Goal: Contribute content

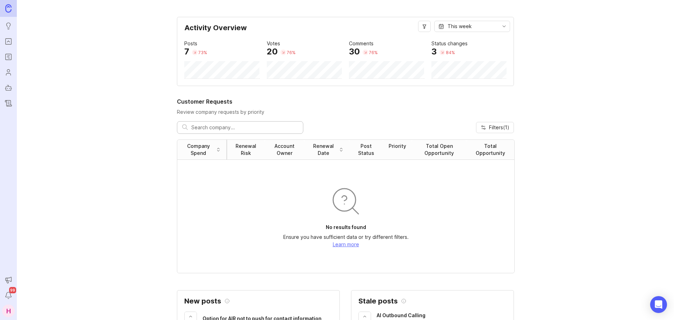
click at [8, 43] on icon "Portal" at bounding box center [9, 41] width 8 height 8
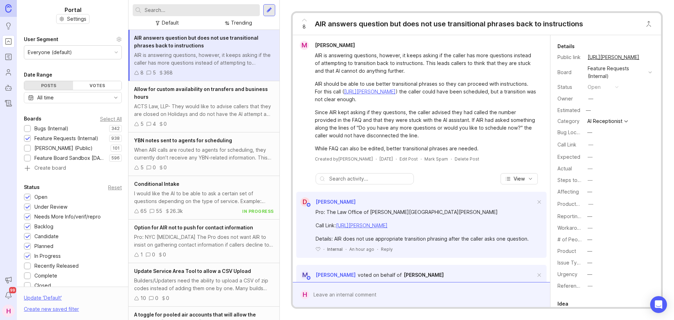
click at [167, 7] on input "text" at bounding box center [201, 10] width 112 height 8
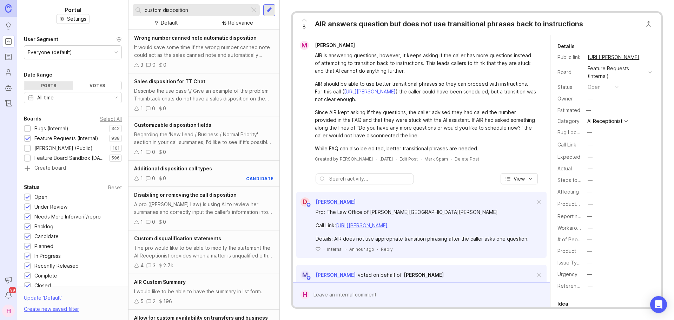
type input "custom disposition"
click at [269, 12] on div at bounding box center [270, 10] width 6 height 6
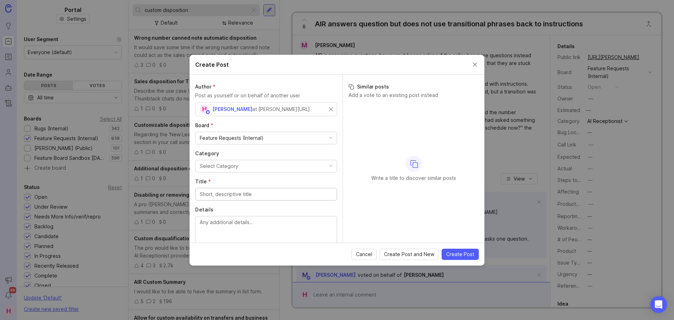
click at [238, 166] on button "Select Category" at bounding box center [266, 166] width 142 height 13
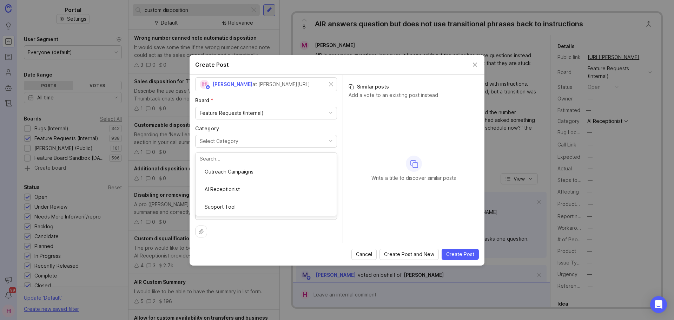
scroll to position [70, 0]
click at [235, 166] on input "Title *" at bounding box center [266, 169] width 133 height 8
type input "Custom Dispositioning"
click at [244, 201] on textarea "Details" at bounding box center [266, 204] width 133 height 23
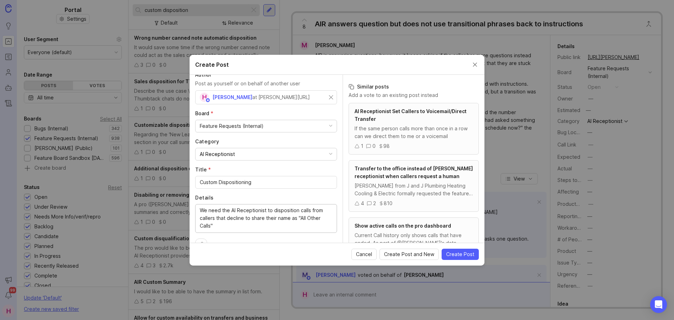
scroll to position [28, 0]
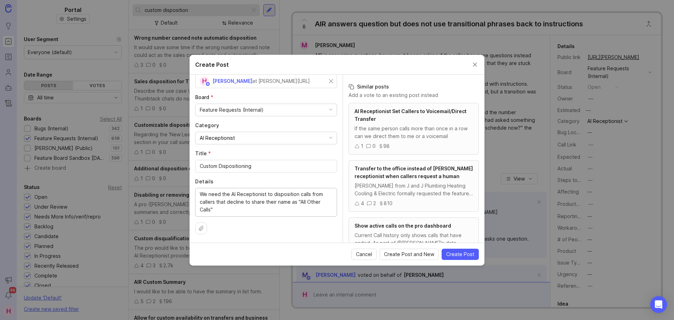
click at [289, 202] on textarea "We need the AI Receptionist to disposition calls from callers that decline to s…" at bounding box center [266, 201] width 133 height 23
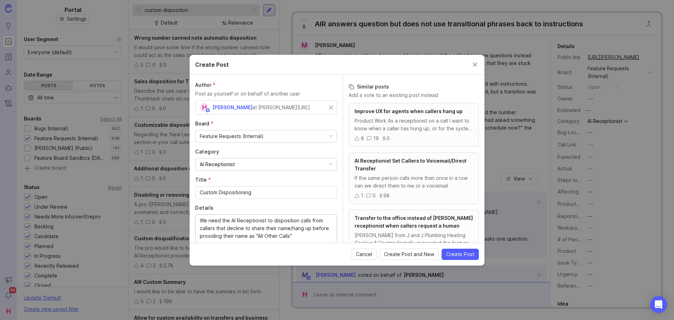
scroll to position [0, 0]
type textarea "We need the AI Receptionist to disposition calls from callers that decline to s…"
click at [268, 112] on input "text" at bounding box center [266, 109] width 133 height 8
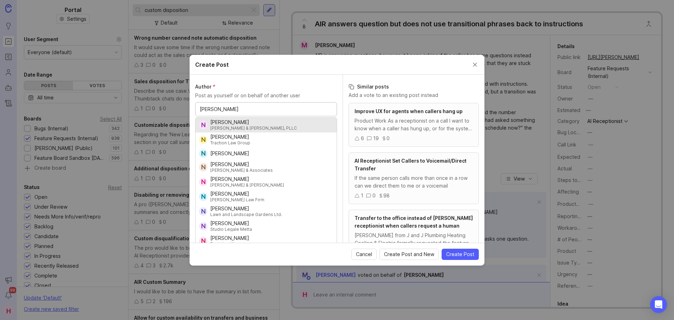
type input "[PERSON_NAME]"
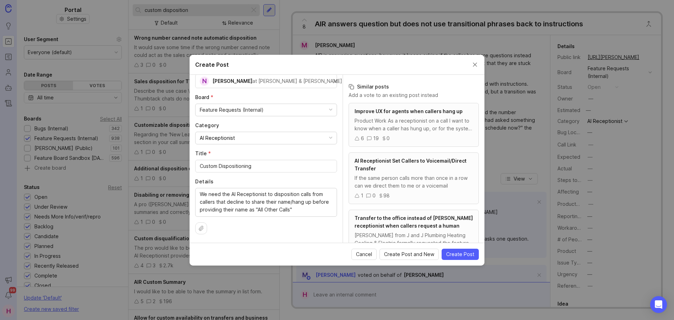
scroll to position [0, 0]
click at [466, 254] on span "Create Post" at bounding box center [460, 254] width 28 height 7
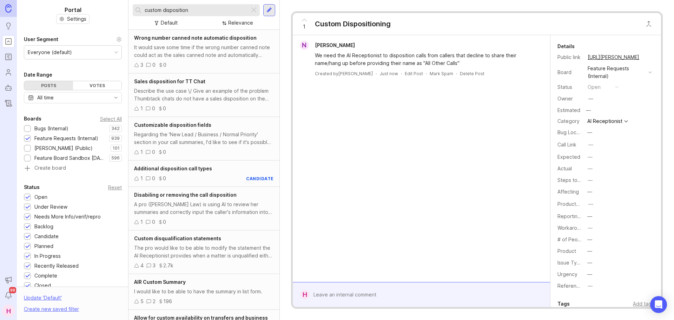
click at [256, 11] on div at bounding box center [254, 10] width 8 height 9
